Goal: Information Seeking & Learning: Learn about a topic

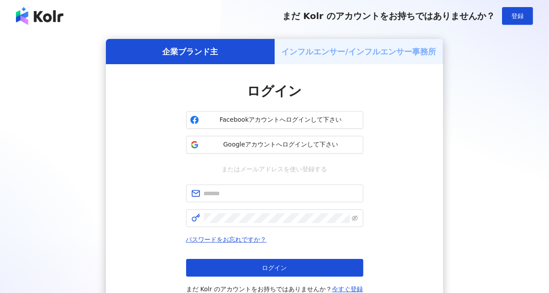
click at [537, 63] on div "企業ブランド主 インフルエンサー/インフルエンサー事務所 ログイン Facebookアカウントへログインして下さい Googleアカウントへログインして下さい…" at bounding box center [275, 175] width 528 height 273
click at [260, 190] on input "text" at bounding box center [281, 194] width 154 height 10
paste input "**********"
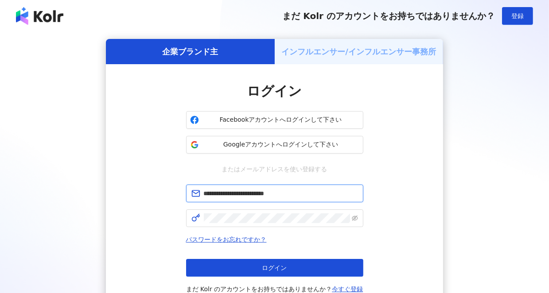
type input "**********"
click at [512, 143] on div "**********" at bounding box center [275, 175] width 528 height 273
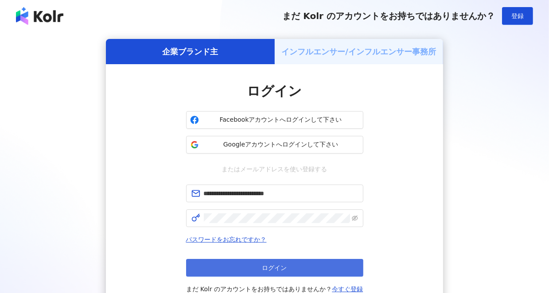
click at [265, 272] on button "ログイン" at bounding box center [274, 268] width 177 height 18
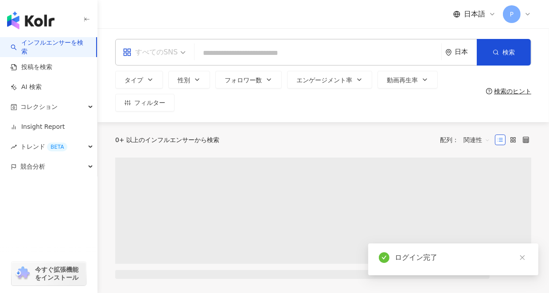
click at [165, 57] on div "すべてのSNS" at bounding box center [150, 52] width 55 height 14
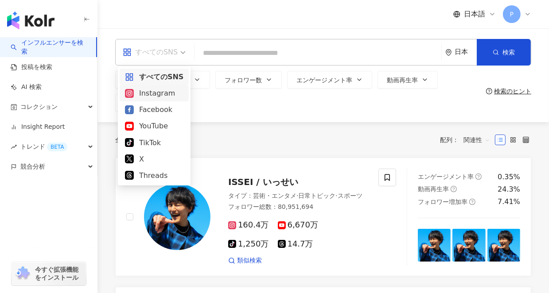
click at [163, 93] on div "Instagram" at bounding box center [154, 93] width 58 height 11
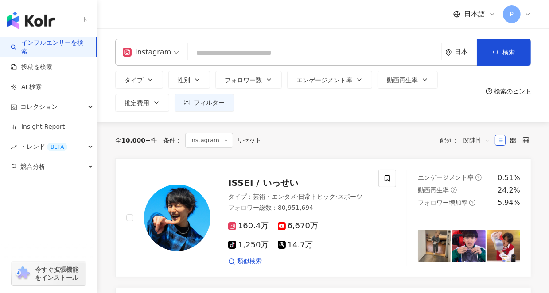
click at [241, 55] on input "search" at bounding box center [314, 53] width 246 height 17
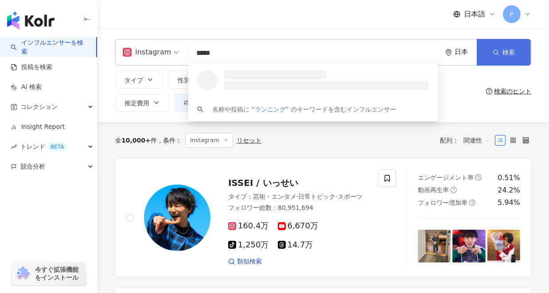
click at [500, 58] on button "検索" at bounding box center [504, 52] width 54 height 27
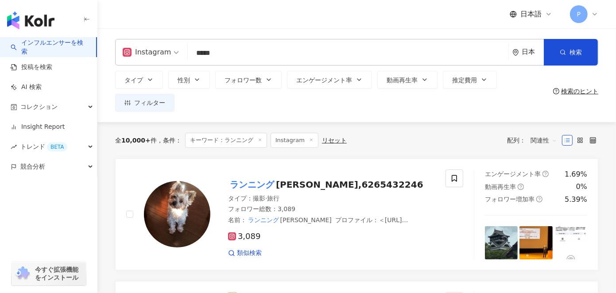
click at [253, 59] on input "*****" at bounding box center [348, 53] width 314 height 17
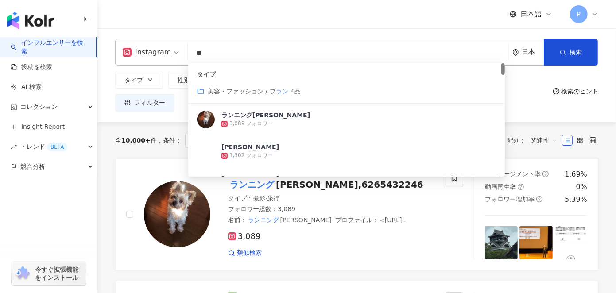
type input "*"
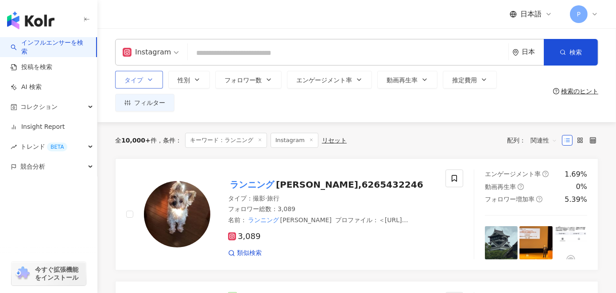
click at [152, 80] on icon "button" at bounding box center [150, 79] width 7 height 7
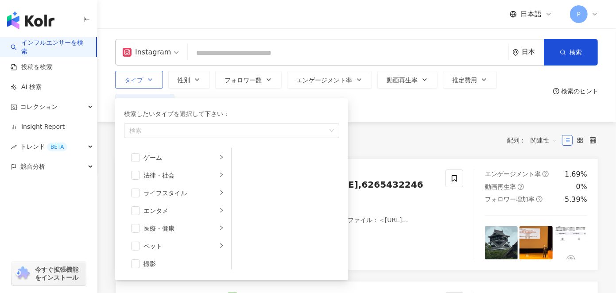
scroll to position [161, 0]
click at [171, 191] on div "ライフスタイル" at bounding box center [181, 192] width 74 height 10
click at [174, 199] on div "スポーツ" at bounding box center [181, 196] width 74 height 10
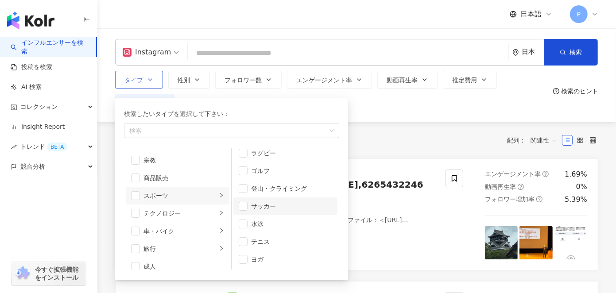
scroll to position [112, 0]
click at [136, 194] on span "button" at bounding box center [135, 195] width 9 height 9
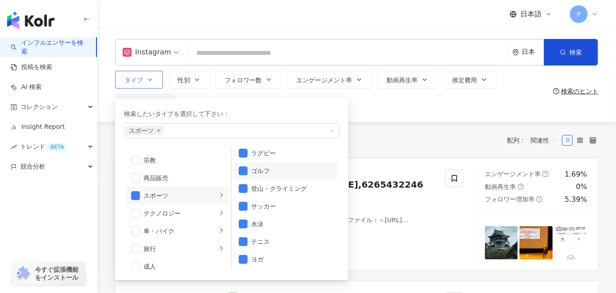
scroll to position [0, 0]
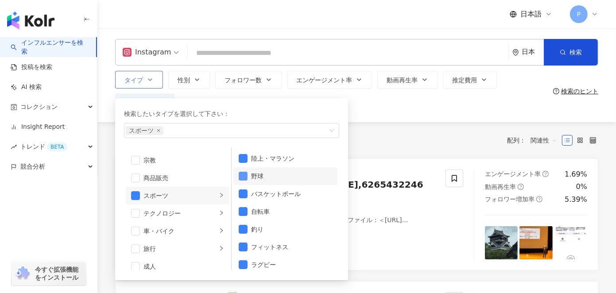
click at [244, 177] on span "button" at bounding box center [243, 176] width 9 height 9
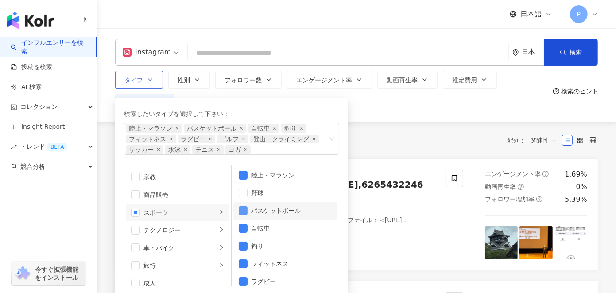
click at [243, 213] on span "button" at bounding box center [243, 210] width 9 height 9
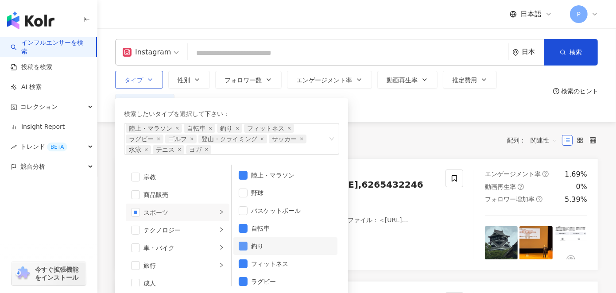
click at [244, 248] on span "button" at bounding box center [243, 246] width 9 height 9
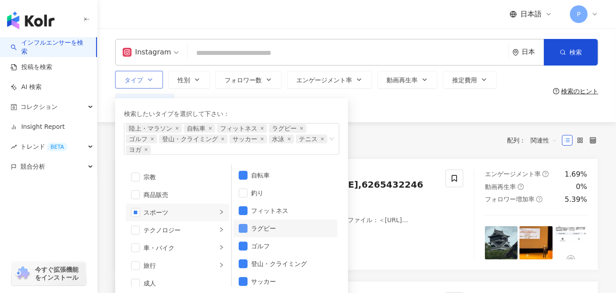
click at [243, 226] on span "button" at bounding box center [243, 228] width 9 height 9
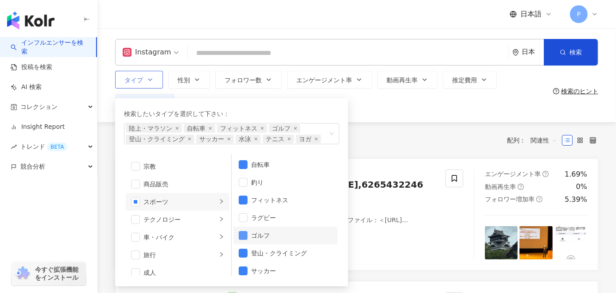
click at [245, 237] on span "button" at bounding box center [243, 235] width 9 height 9
click at [244, 256] on span "button" at bounding box center [243, 253] width 9 height 9
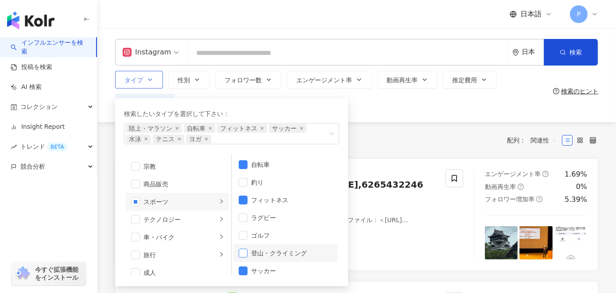
scroll to position [112, 0]
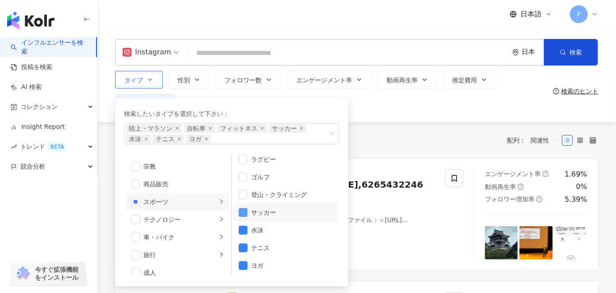
click at [244, 212] on span "button" at bounding box center [243, 212] width 9 height 9
click at [244, 231] on span "button" at bounding box center [243, 230] width 9 height 9
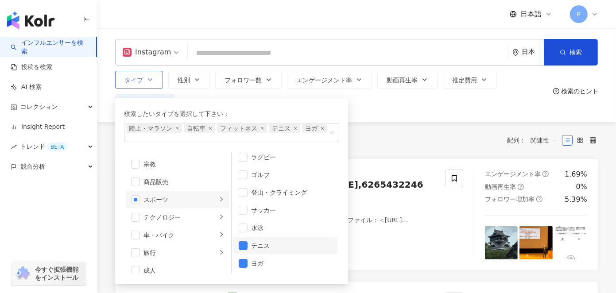
click at [243, 253] on li "テニス" at bounding box center [285, 246] width 104 height 18
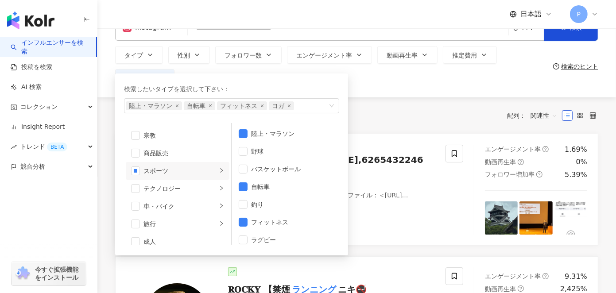
scroll to position [0, 0]
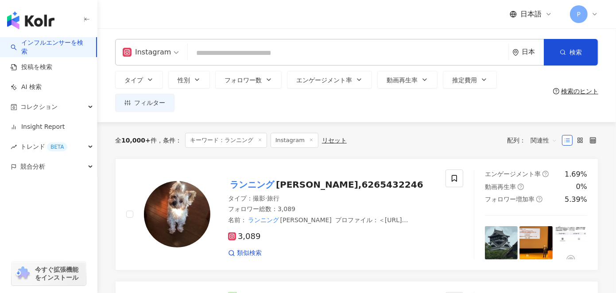
click at [363, 106] on div "タイプ 検索したいタイプを選択して下さい： 陸上・マラソン 自転車 フィットネス ヨガ 芸術・エンタメ 美容・ファッション 気候・環境 日常トピック 教育・学…" at bounding box center [332, 91] width 435 height 41
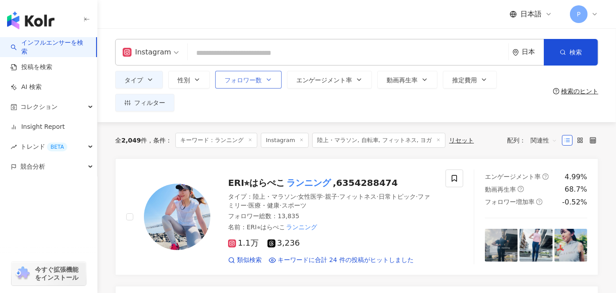
click at [268, 78] on icon "button" at bounding box center [268, 79] width 7 height 7
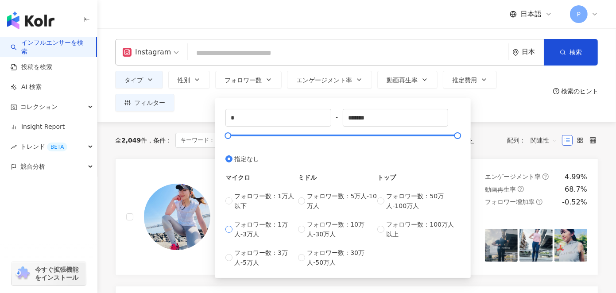
type input "*****"
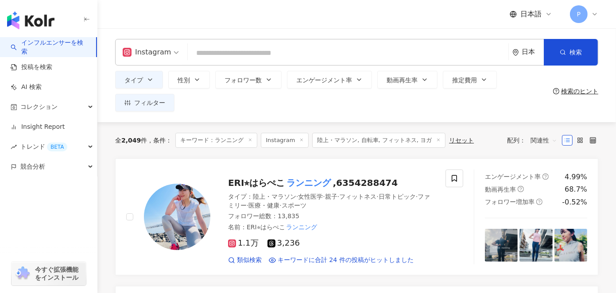
click at [487, 138] on div "全 2,049 件 条件 ： キーワード：ランニング Instagram 陸上・マラソン, 自転車, フィットネス, ヨガ リセット 配列： 関連性" at bounding box center [356, 140] width 483 height 15
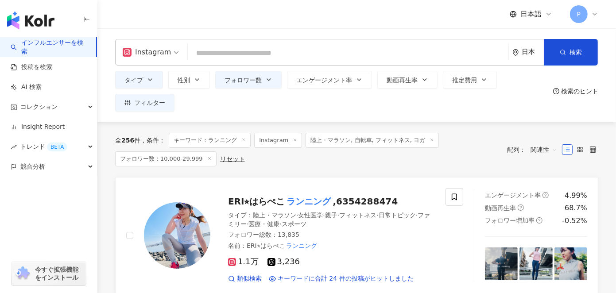
click at [220, 49] on input "search" at bounding box center [348, 53] width 314 height 17
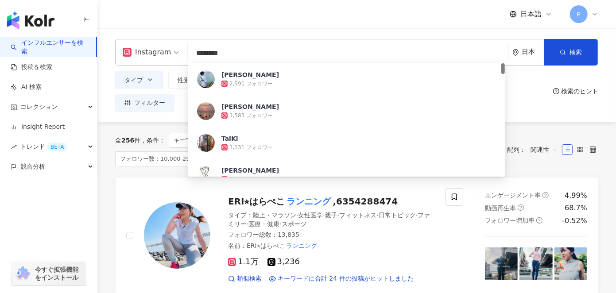
type input "*********"
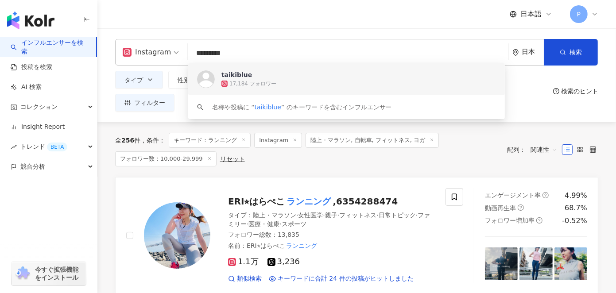
click at [255, 76] on span "taikiblue" at bounding box center [303, 74] width 165 height 9
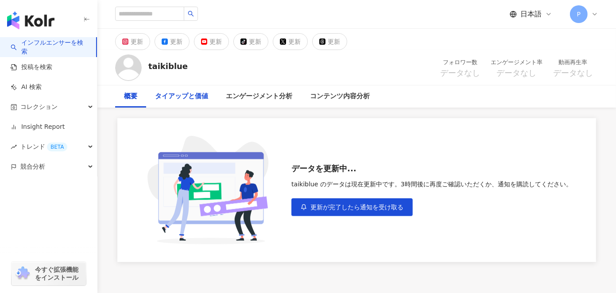
click at [181, 92] on div "タイアップと価値" at bounding box center [181, 96] width 53 height 11
click at [129, 97] on div "概要" at bounding box center [130, 96] width 13 height 11
click at [229, 93] on div "エンゲージメント分析" at bounding box center [259, 96] width 66 height 11
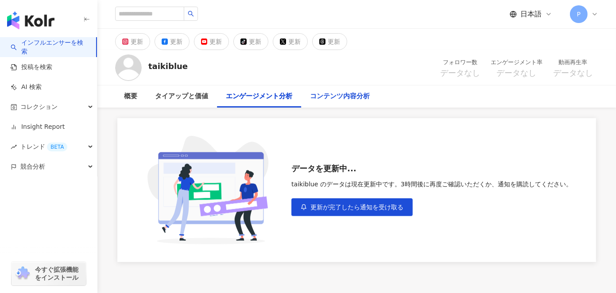
click at [303, 98] on div "コンテンツ内容分析" at bounding box center [340, 96] width 78 height 22
